Goal: Transaction & Acquisition: Purchase product/service

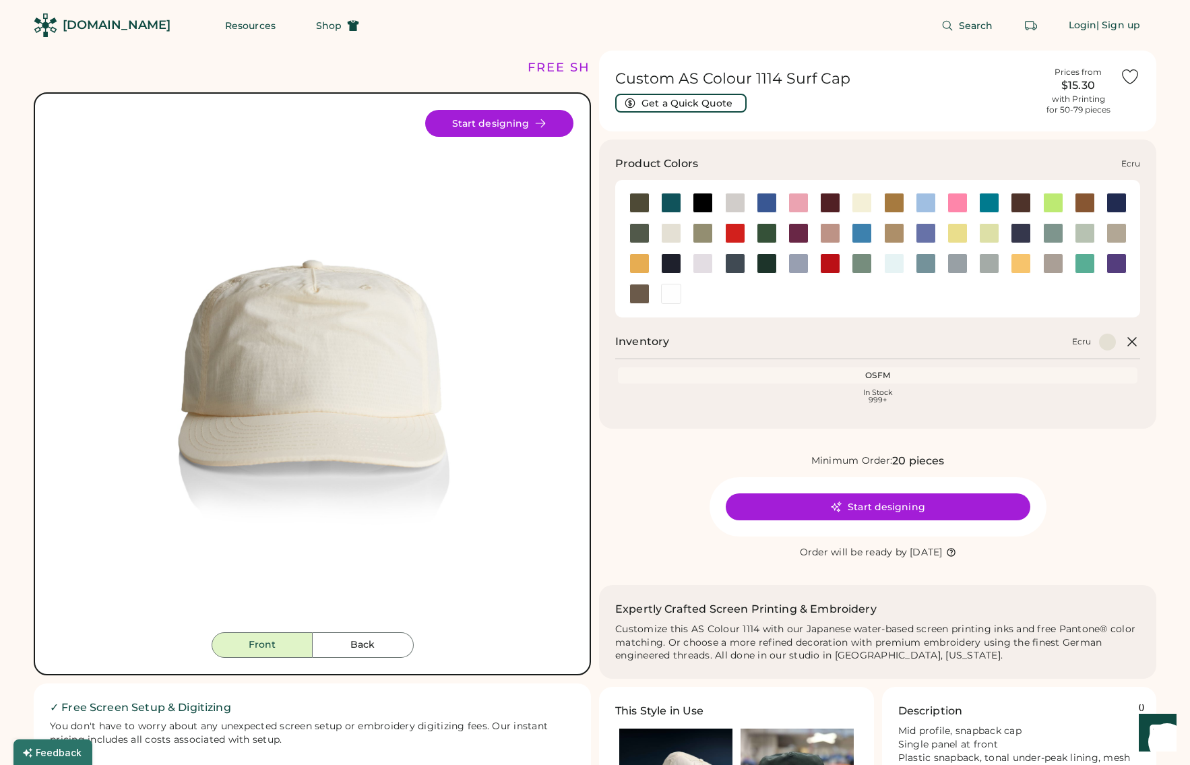
click at [677, 230] on div at bounding box center [671, 233] width 20 height 20
click at [385, 640] on button "Back" at bounding box center [363, 645] width 101 height 26
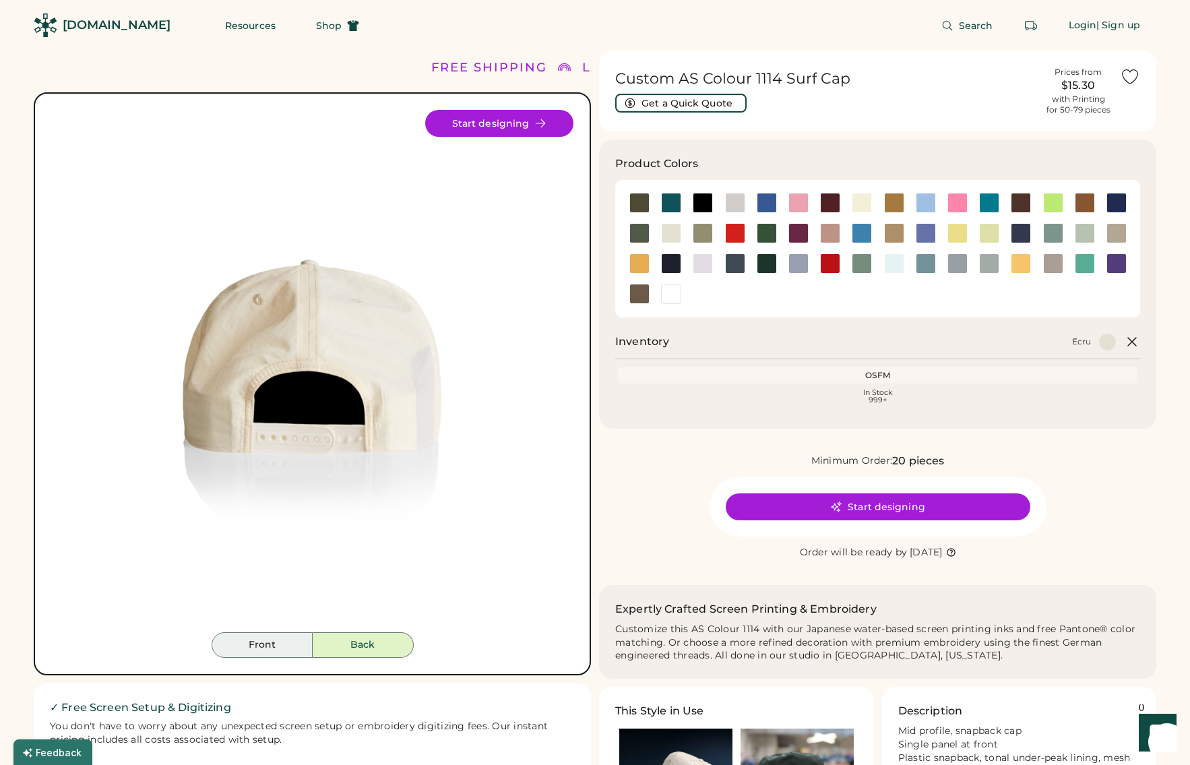
click at [270, 641] on button "Front" at bounding box center [262, 645] width 101 height 26
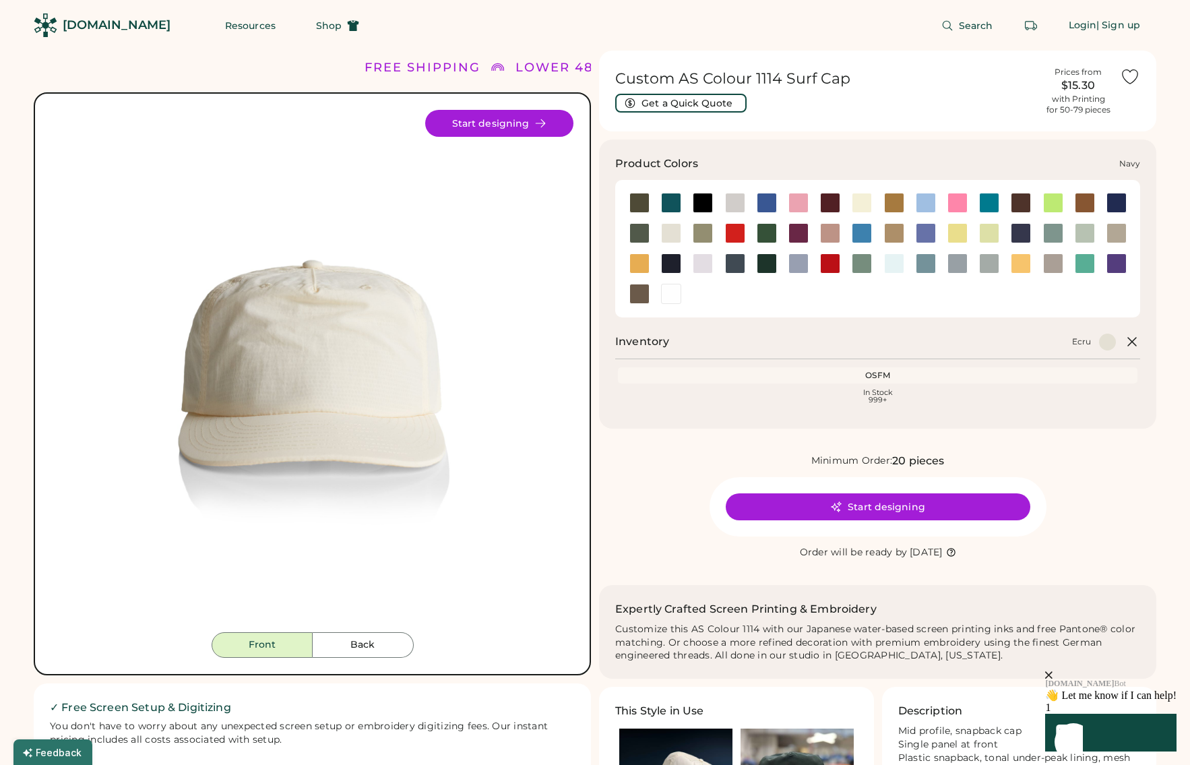
click at [678, 269] on div at bounding box center [671, 263] width 20 height 20
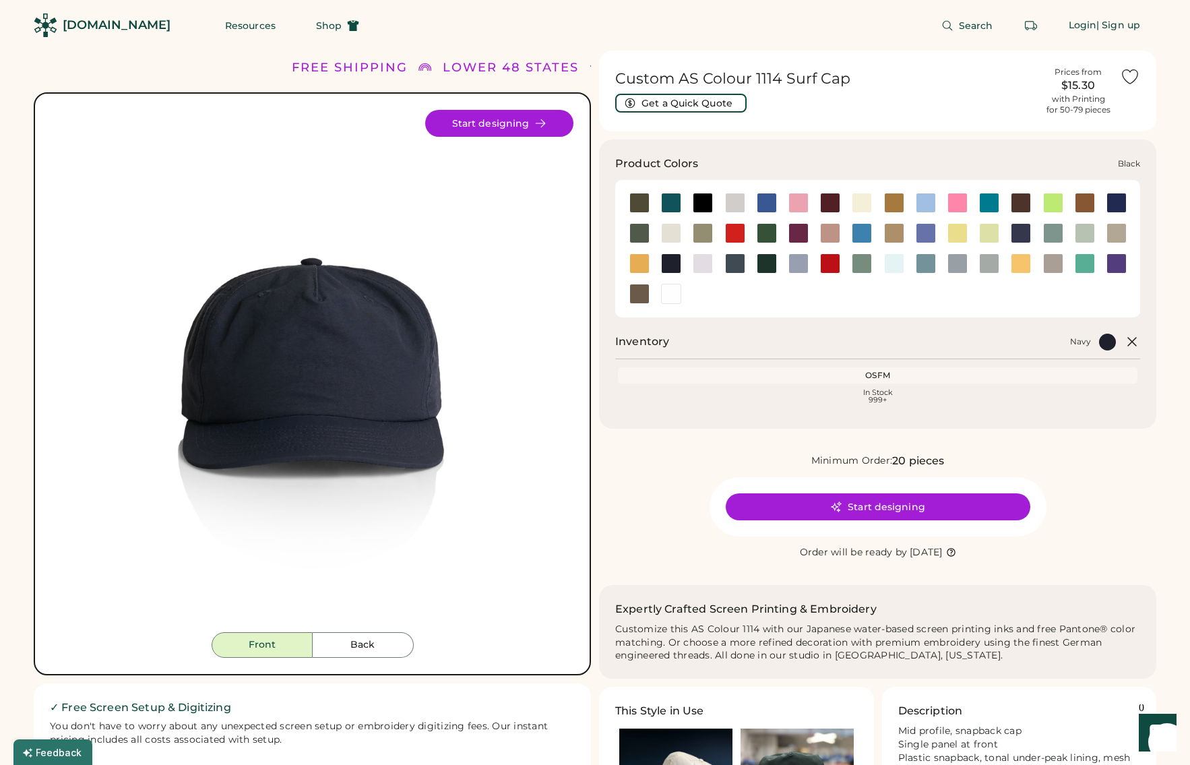
click at [709, 204] on div at bounding box center [703, 203] width 20 height 20
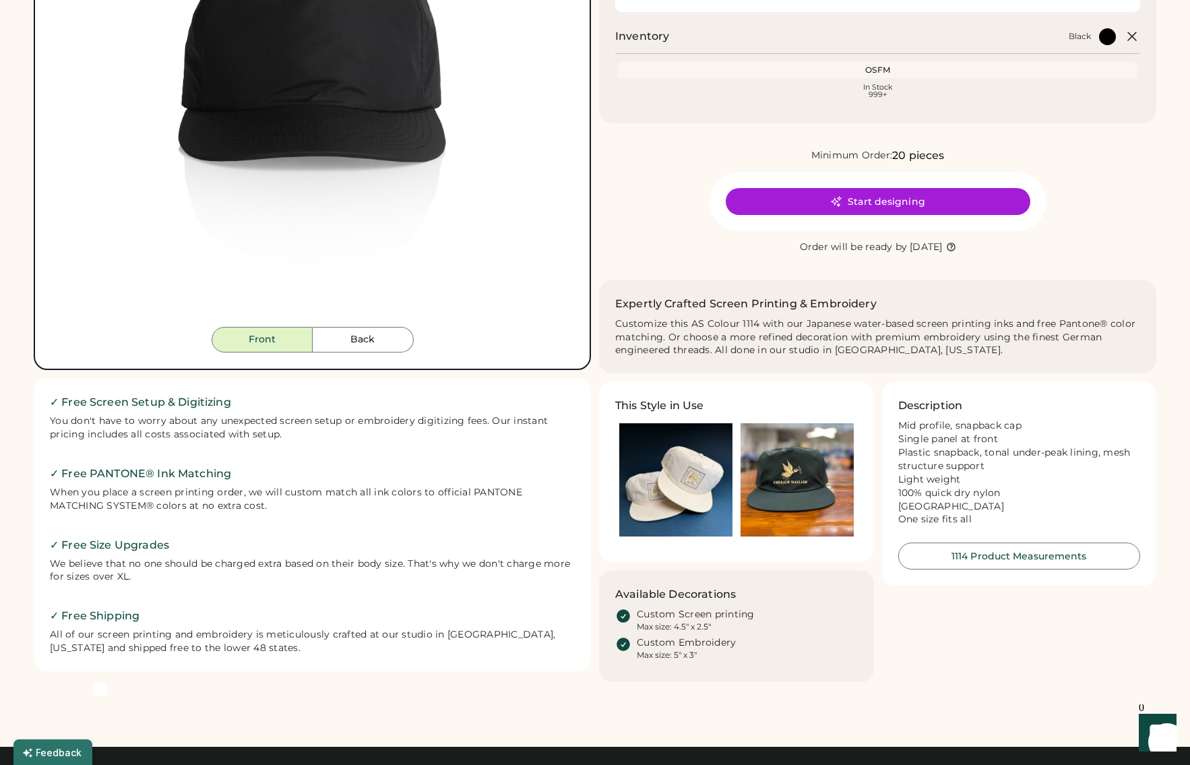
scroll to position [328, 0]
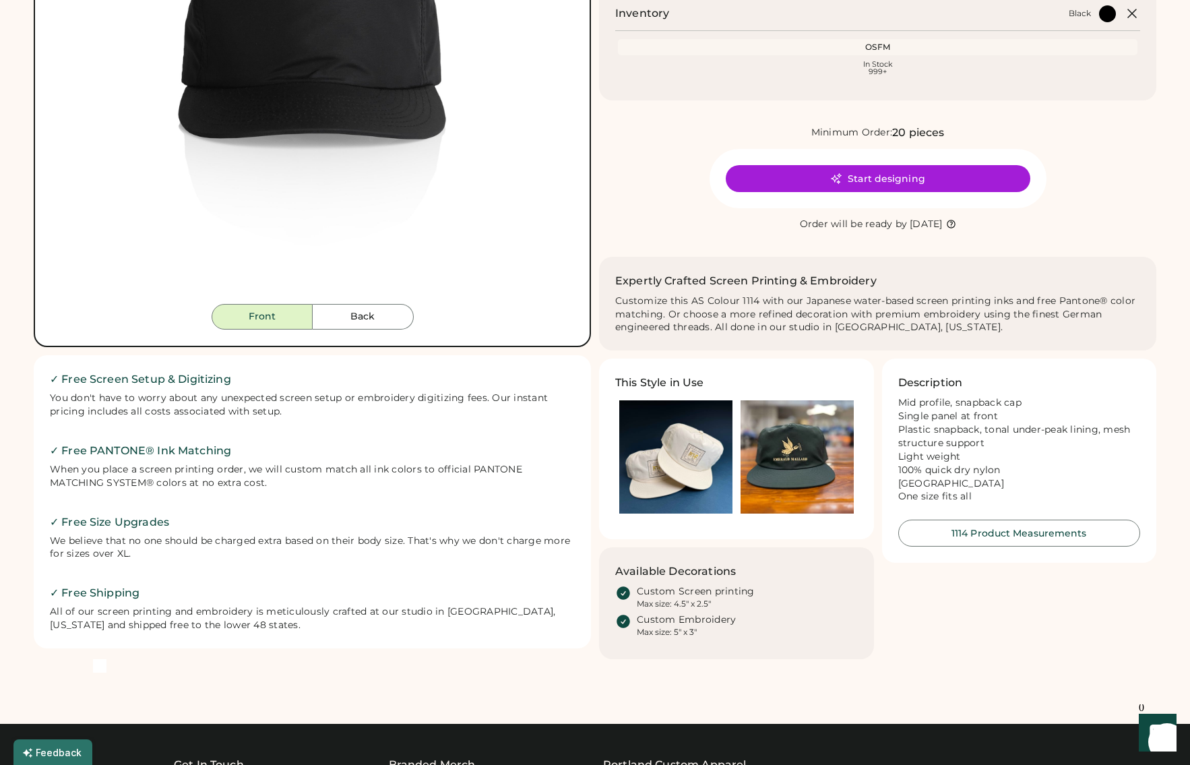
click at [801, 462] on img at bounding box center [797, 456] width 113 height 113
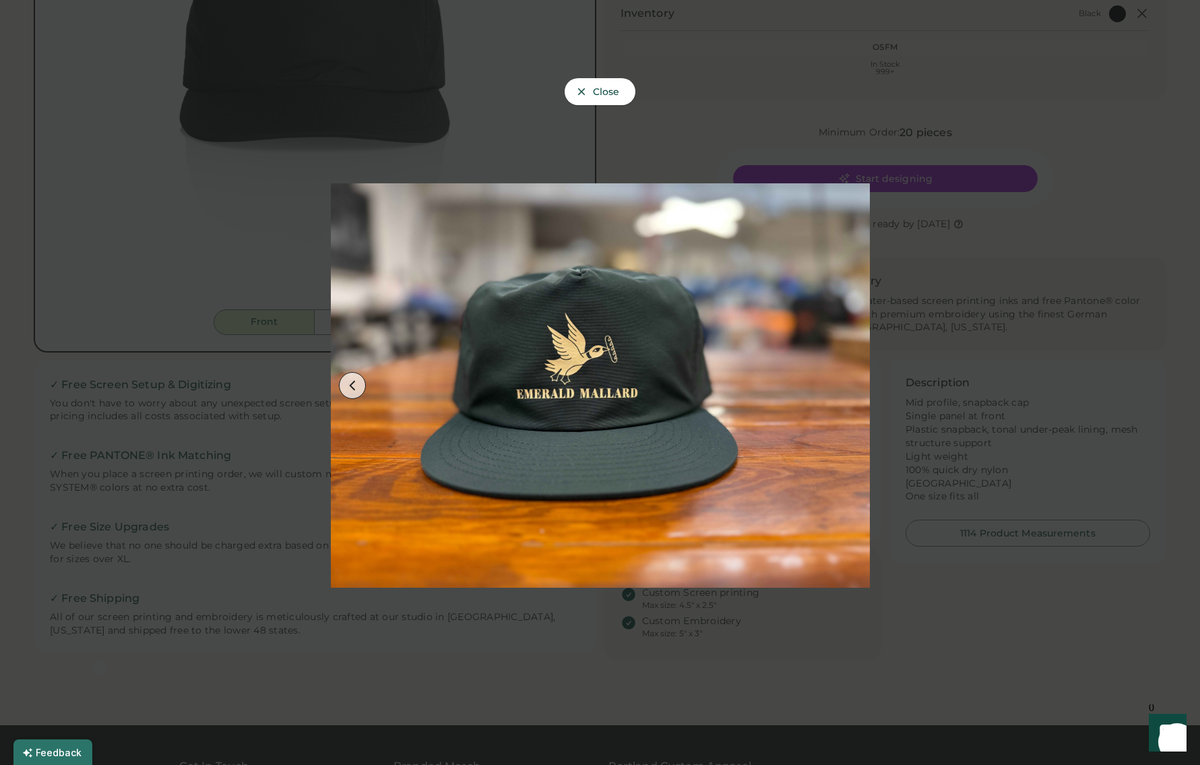
click at [712, 90] on div "Close Hats for our friends at [GEOGRAPHIC_DATA]" at bounding box center [600, 336] width 539 height 539
click at [257, 501] on div at bounding box center [600, 382] width 1200 height 765
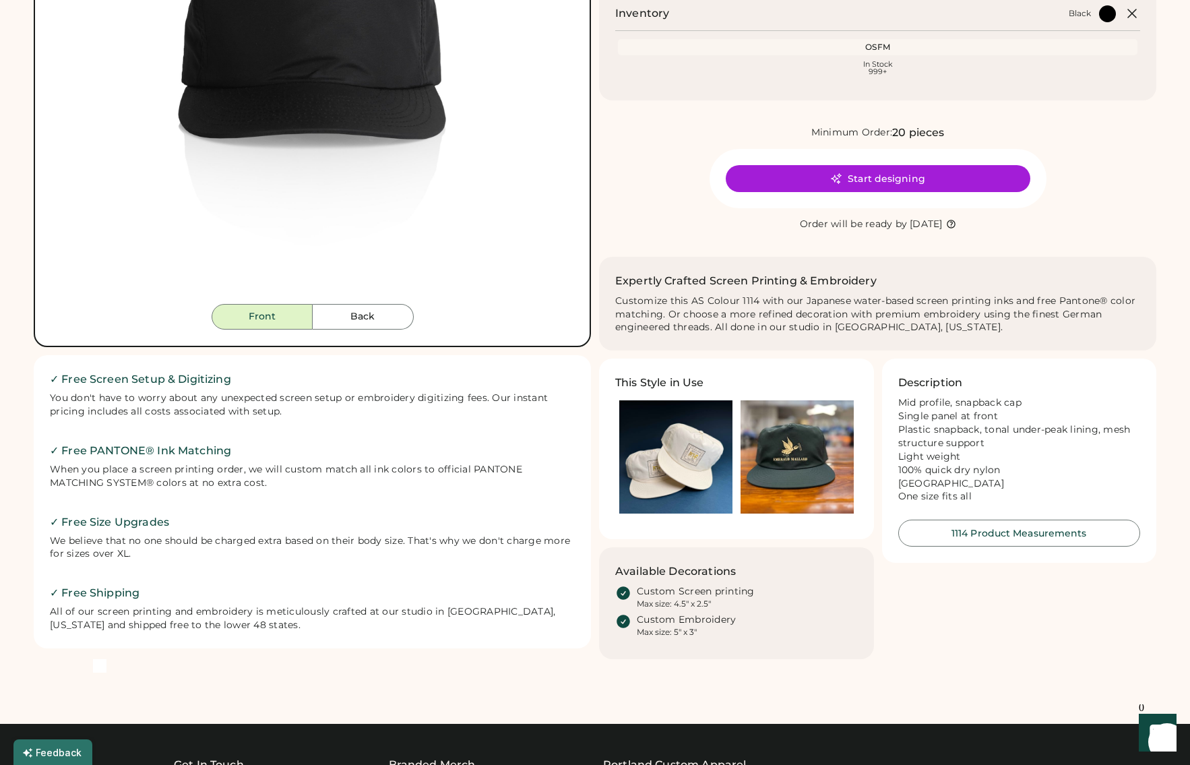
click at [681, 471] on img at bounding box center [675, 456] width 113 height 113
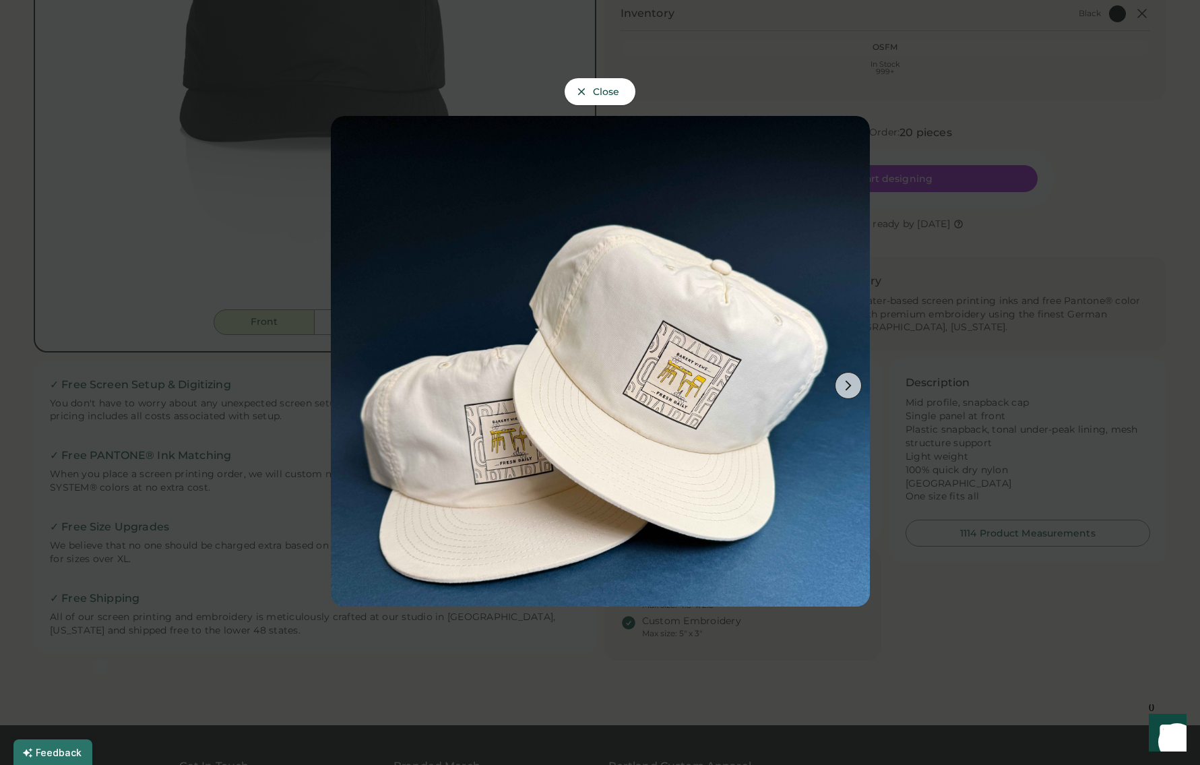
click at [945, 379] on div at bounding box center [600, 382] width 1200 height 765
